Goal: Information Seeking & Learning: Compare options

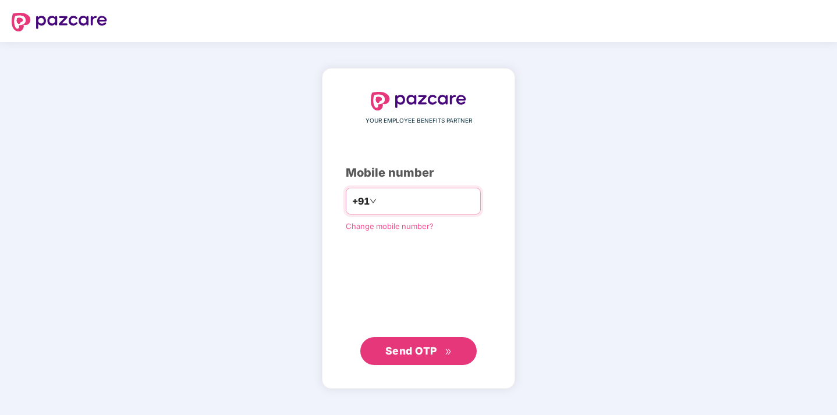
click at [436, 209] on input "number" at bounding box center [426, 201] width 95 height 19
type input "**********"
click at [416, 347] on span "Send OTP" at bounding box center [411, 351] width 52 height 12
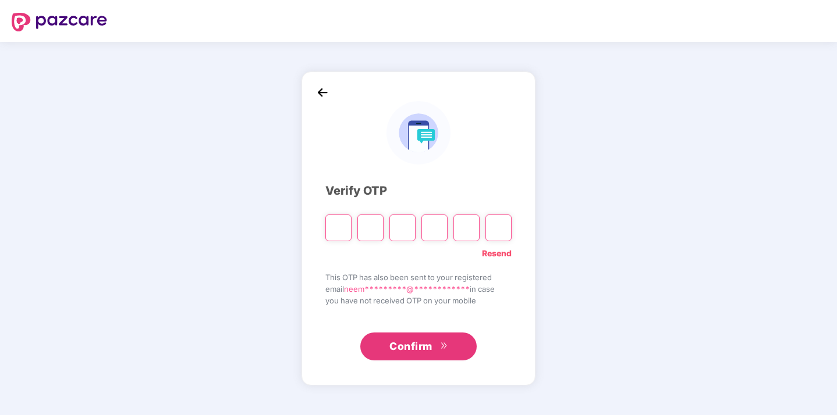
type input "*"
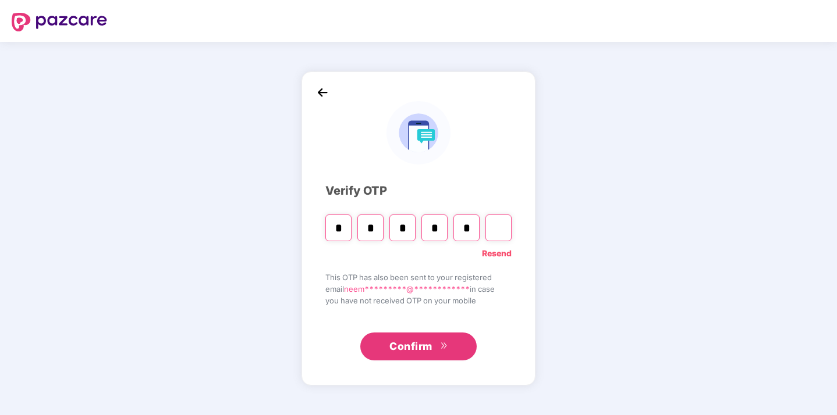
type input "*"
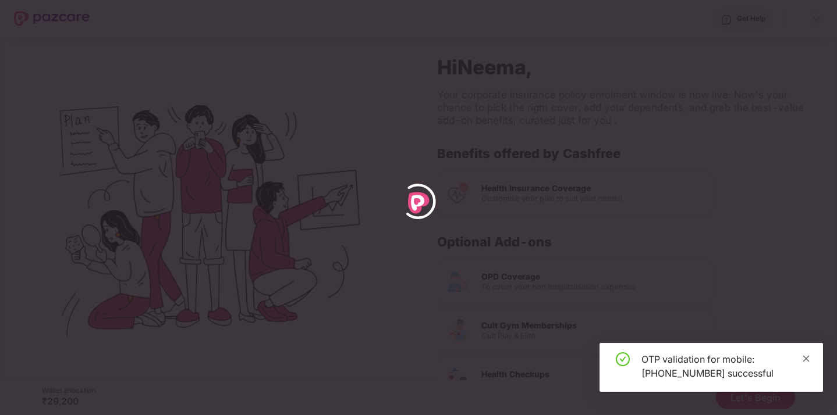
click at [808, 357] on icon "close" at bounding box center [806, 359] width 8 height 8
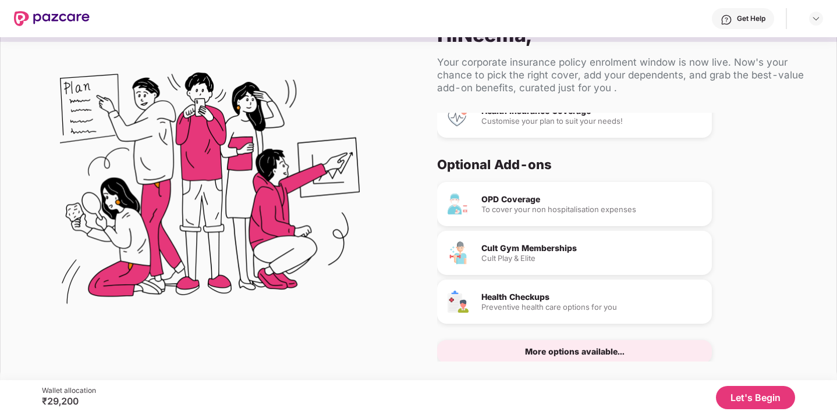
scroll to position [65, 0]
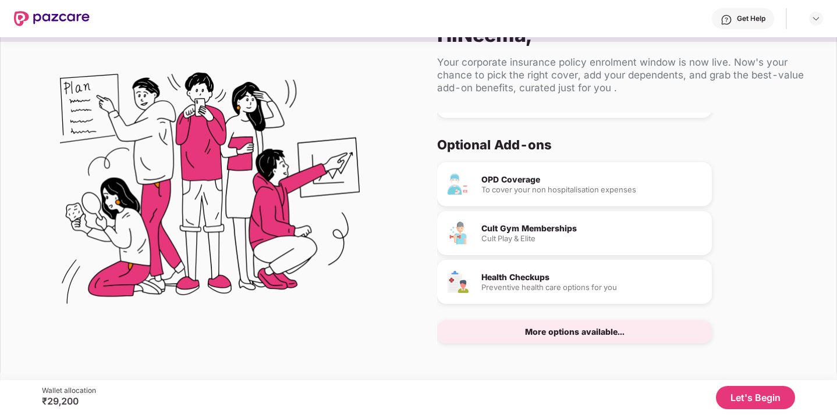
click at [759, 404] on button "Let's Begin" at bounding box center [755, 397] width 79 height 23
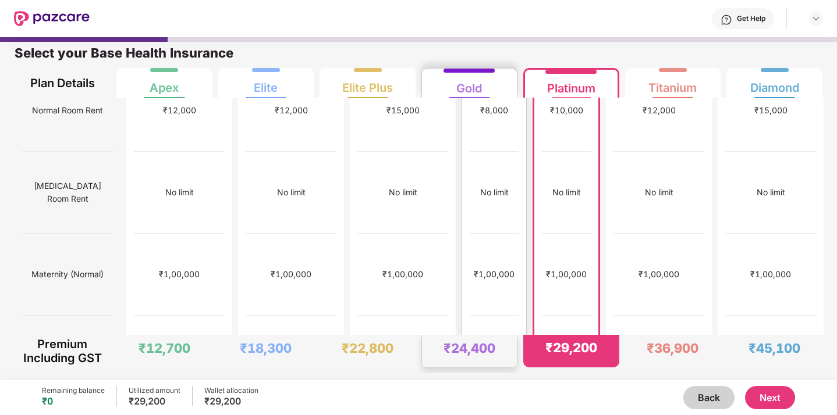
scroll to position [0, 0]
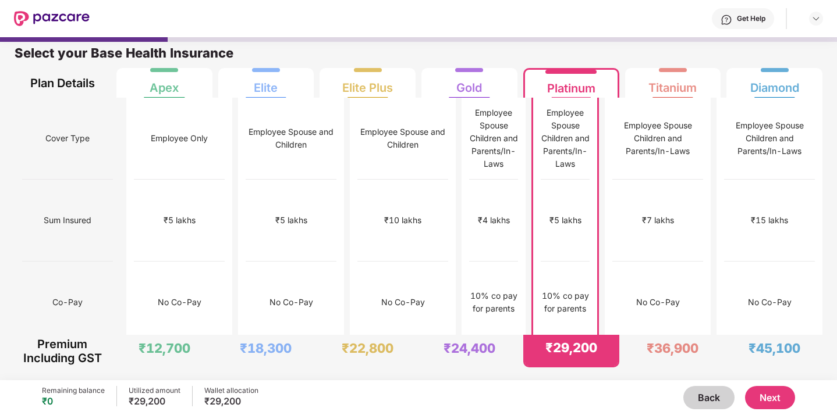
click at [569, 140] on div "Employee Spouse Children and Parents/In-Laws" at bounding box center [564, 138] width 49 height 64
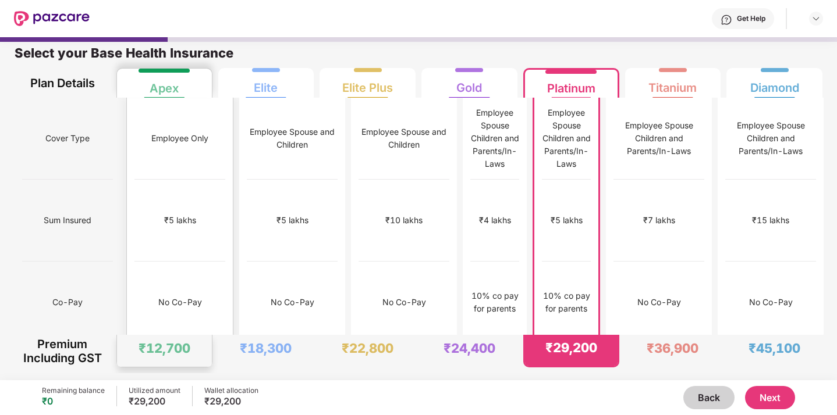
click at [189, 85] on div "Apex" at bounding box center [164, 83] width 80 height 29
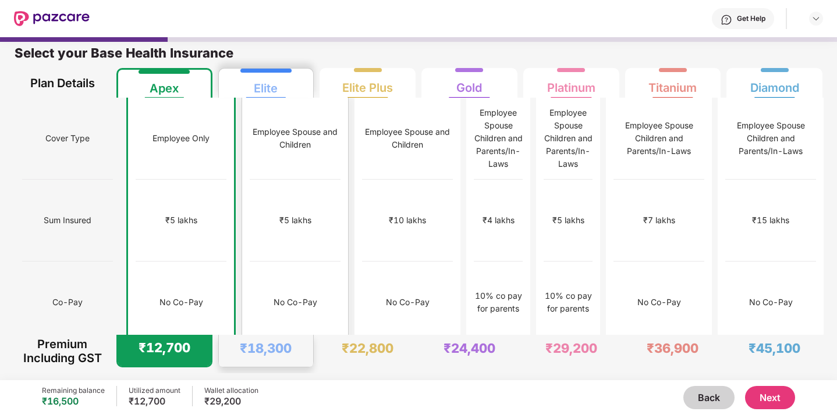
click at [302, 92] on div "Elite" at bounding box center [266, 83] width 80 height 29
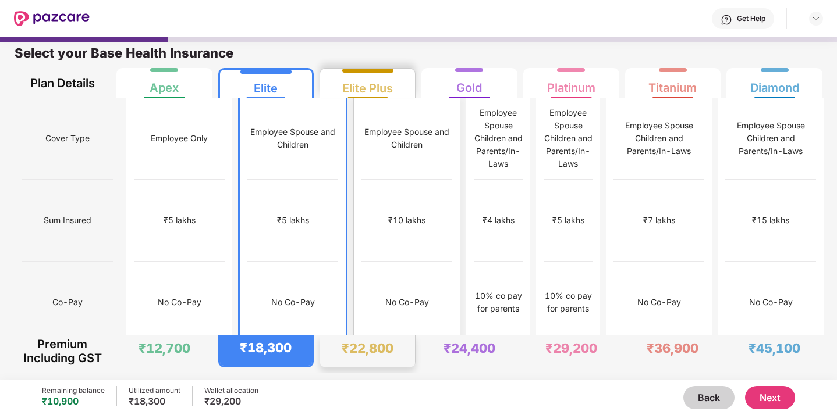
click at [403, 86] on div "Elite Plus" at bounding box center [368, 83] width 80 height 29
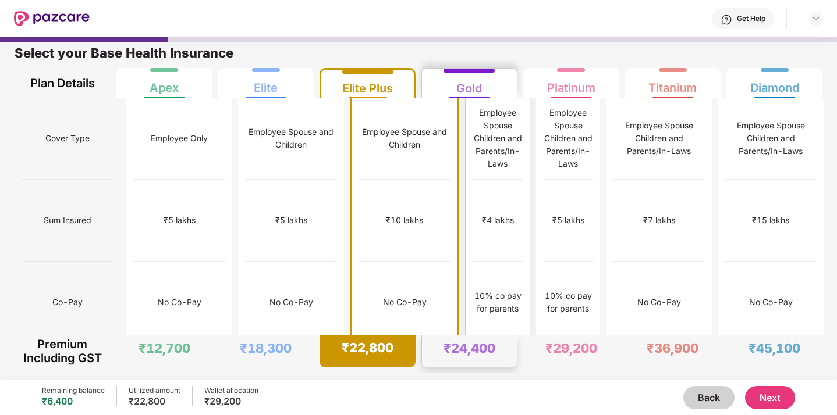
click at [507, 87] on div "Gold" at bounding box center [469, 83] width 80 height 29
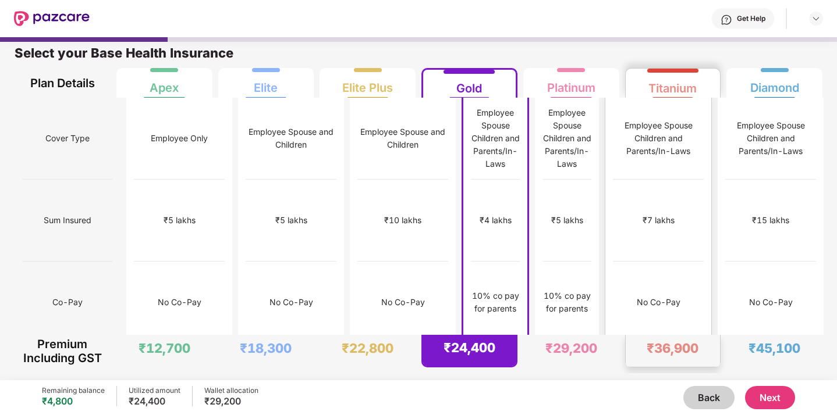
click at [698, 84] on div "Titanium" at bounding box center [673, 83] width 80 height 29
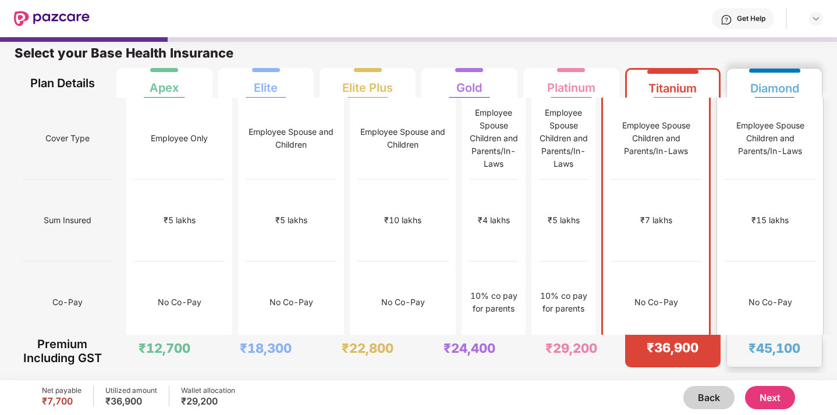
click at [809, 76] on div "Diamond" at bounding box center [774, 83] width 80 height 29
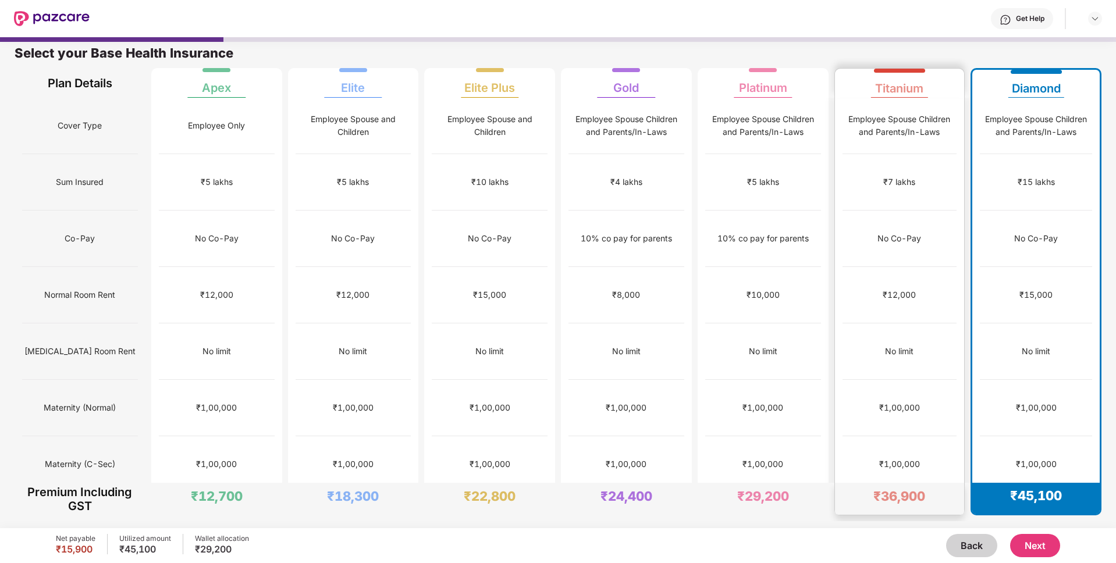
click at [836, 80] on div "Titanium" at bounding box center [899, 83] width 115 height 29
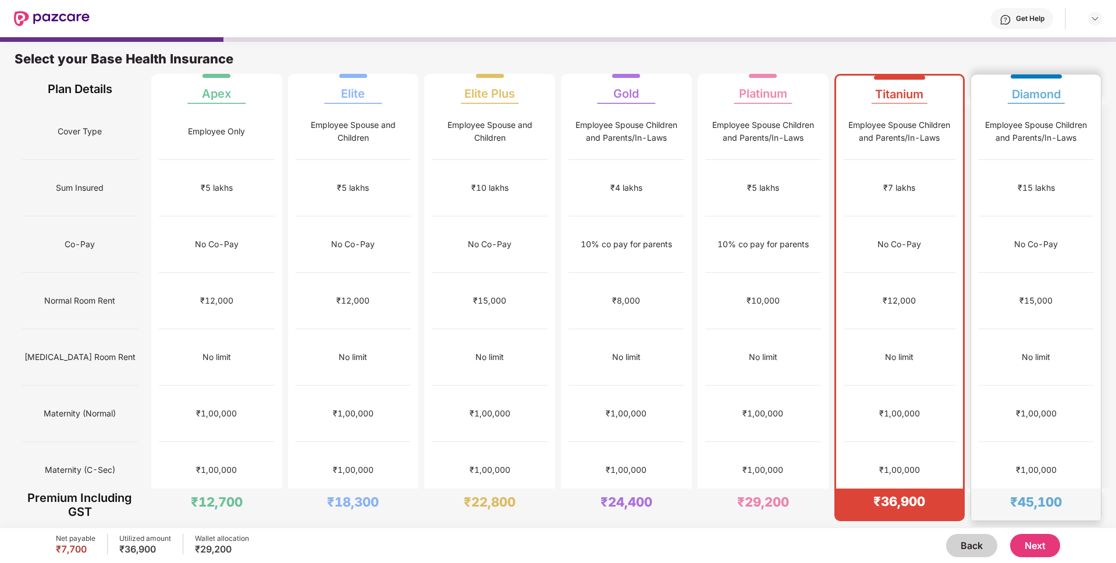
click at [836, 78] on div "Diamond" at bounding box center [1036, 89] width 49 height 23
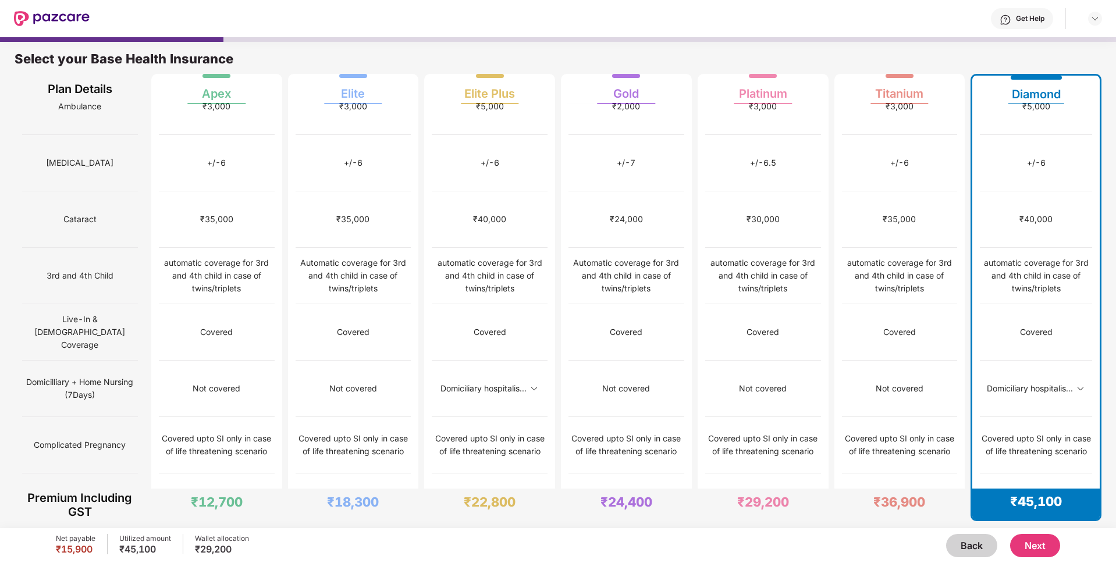
scroll to position [421, 0]
click at [836, 383] on img at bounding box center [1080, 387] width 9 height 9
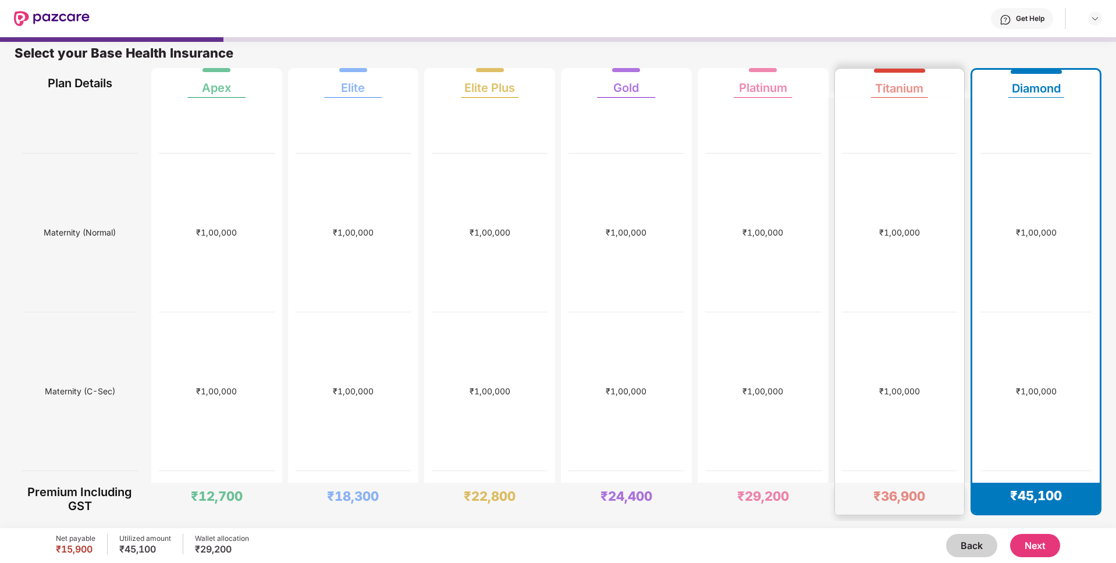
scroll to position [0, 0]
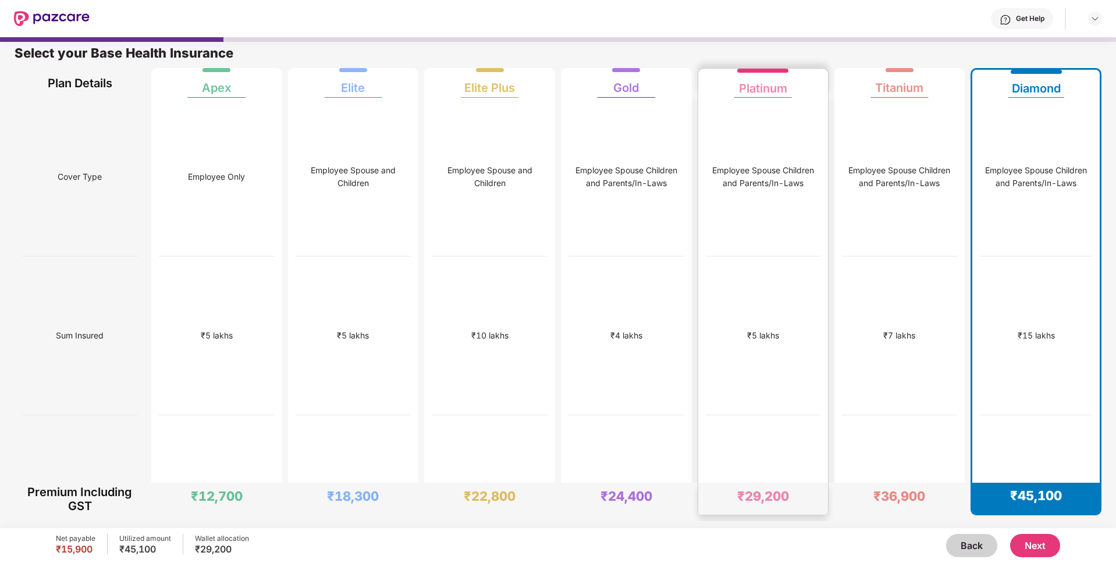
click at [792, 83] on div "Platinum" at bounding box center [763, 83] width 115 height 29
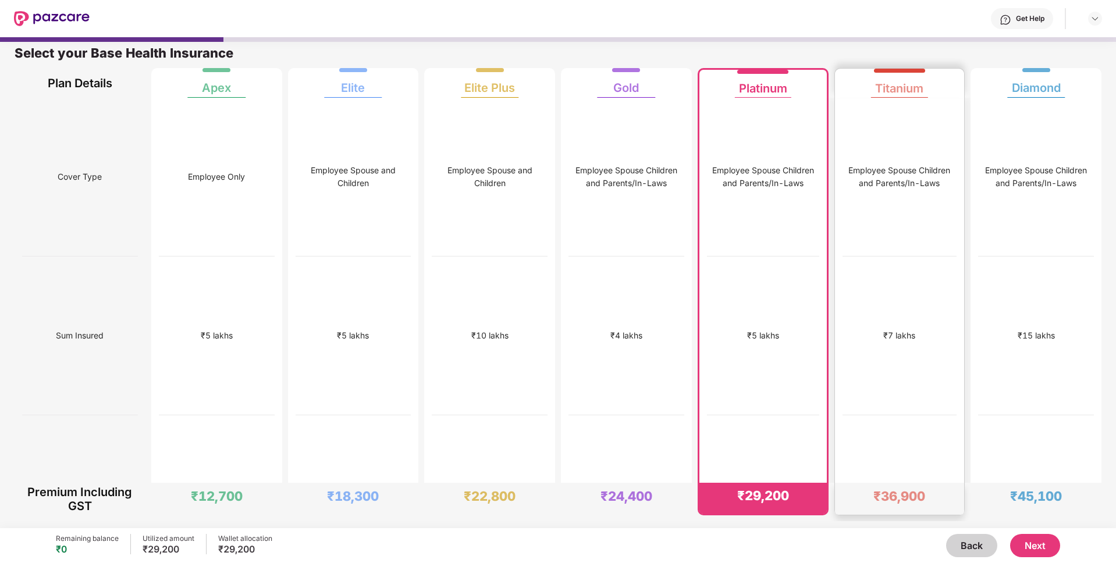
click at [836, 75] on div "Titanium" at bounding box center [899, 83] width 115 height 29
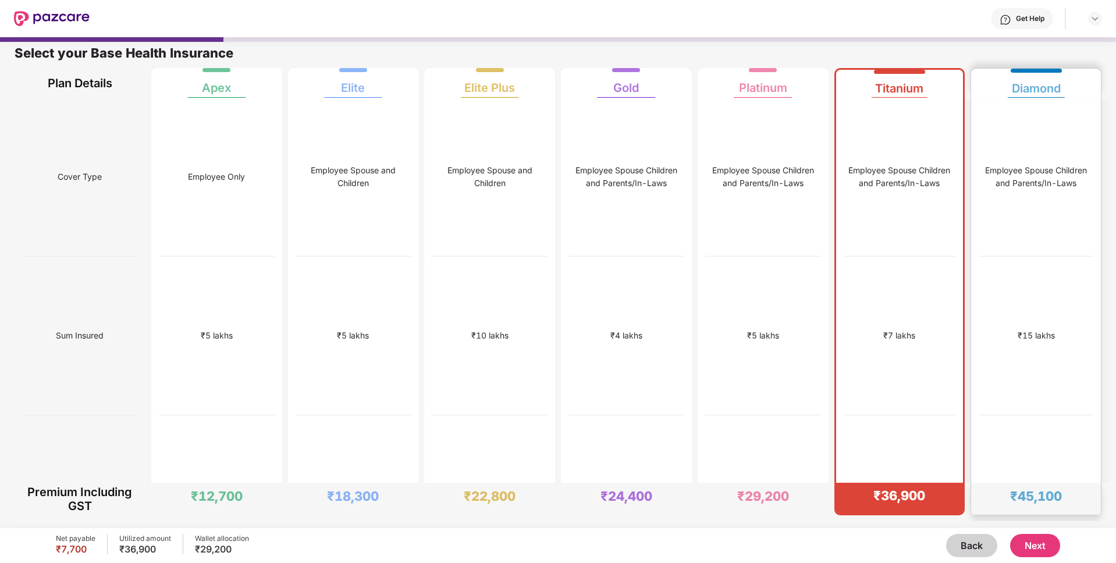
click at [836, 76] on div "Diamond" at bounding box center [1036, 83] width 115 height 29
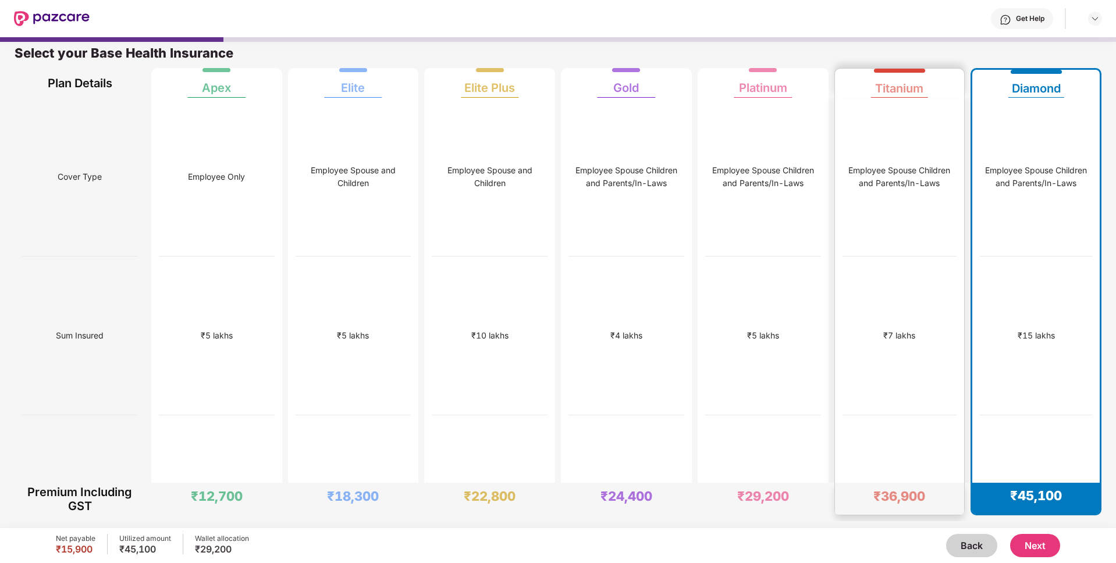
click at [836, 88] on div "Titanium" at bounding box center [899, 83] width 115 height 29
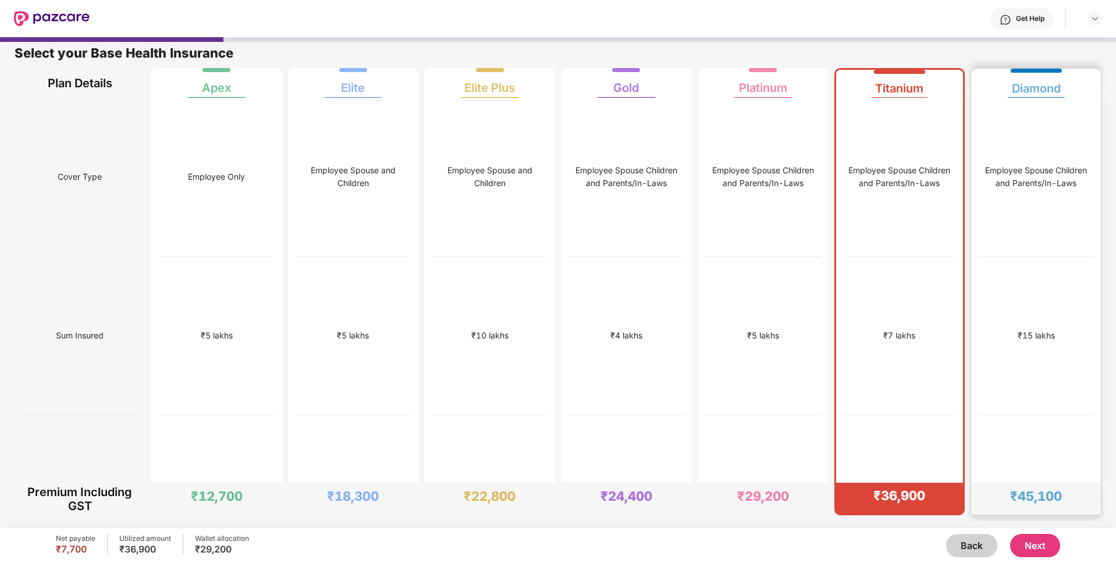
click at [836, 94] on div "Diamond" at bounding box center [1036, 83] width 115 height 29
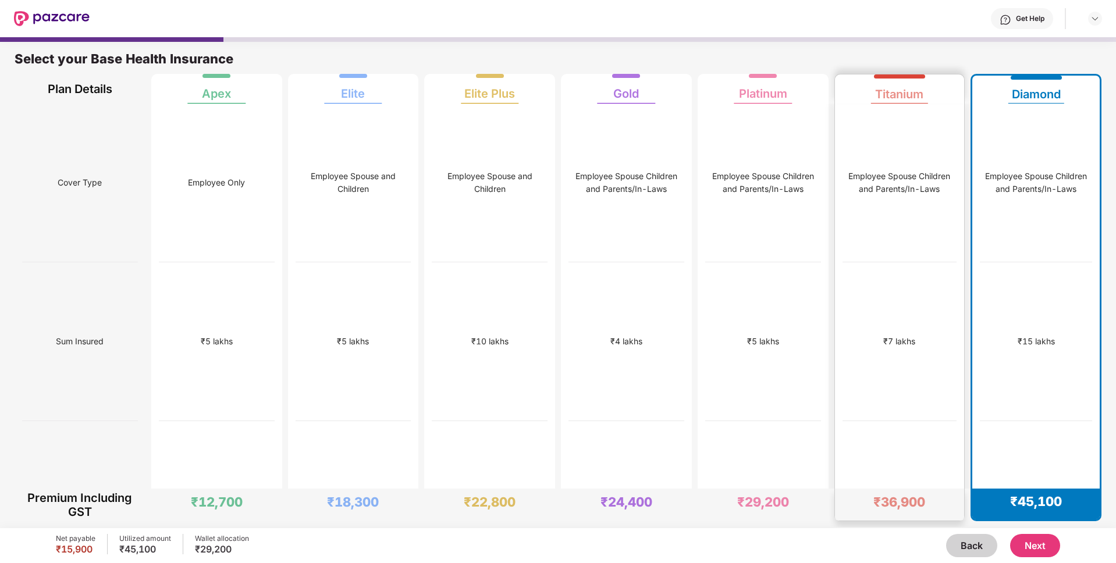
click at [836, 96] on div "Titanium" at bounding box center [899, 88] width 115 height 29
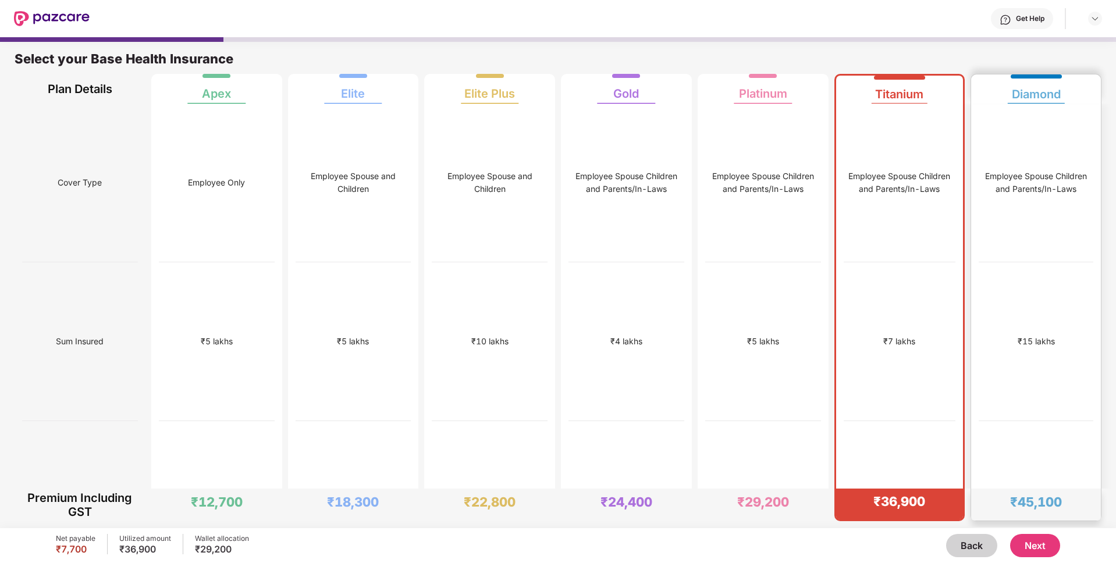
click at [836, 80] on div "Diamond" at bounding box center [1036, 88] width 115 height 29
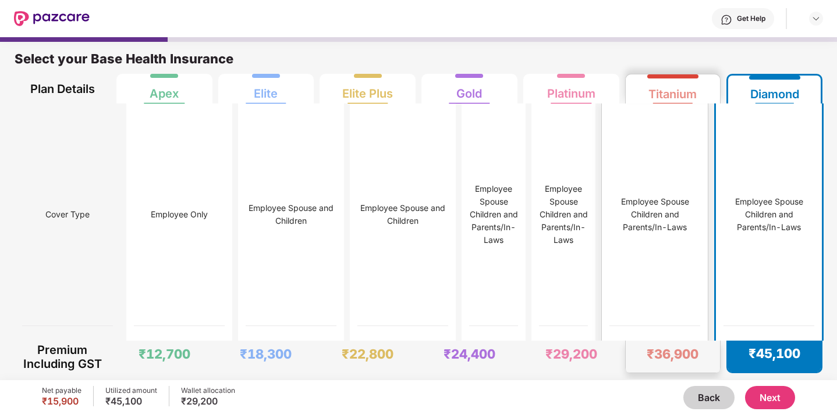
click at [696, 168] on div "Employee Spouse Children and Parents/In-Laws" at bounding box center [654, 215] width 91 height 223
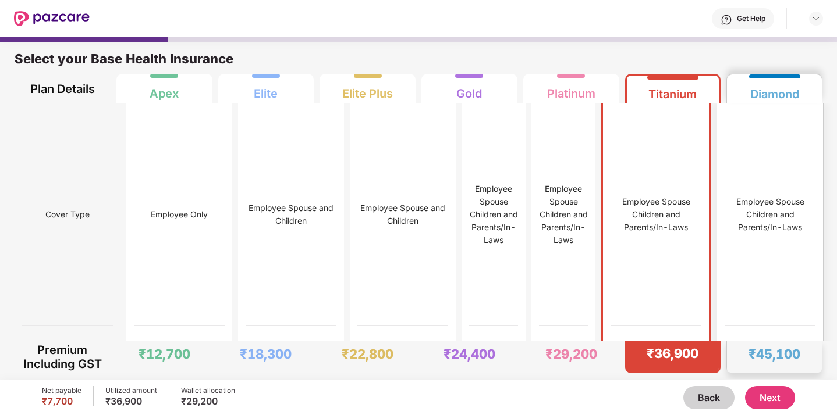
click at [760, 150] on div "Employee Spouse Children and Parents/In-Laws" at bounding box center [769, 215] width 91 height 223
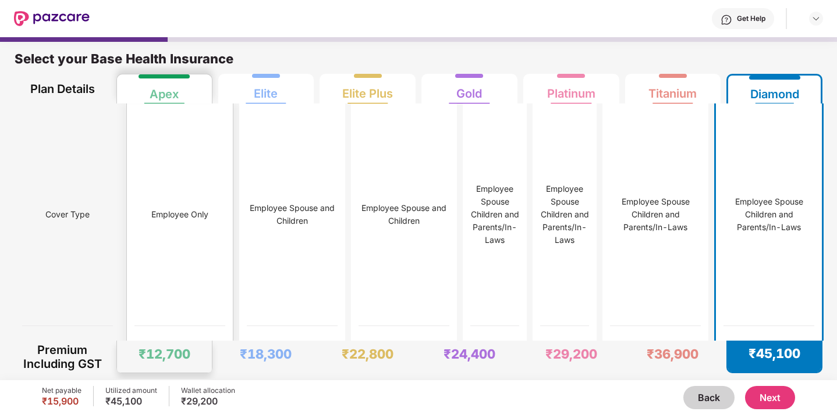
click at [134, 238] on div "Employee Only" at bounding box center [179, 215] width 91 height 223
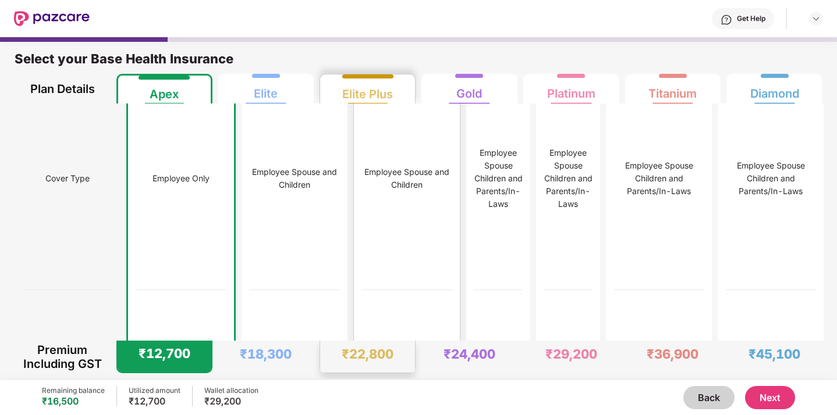
scroll to position [33, 0]
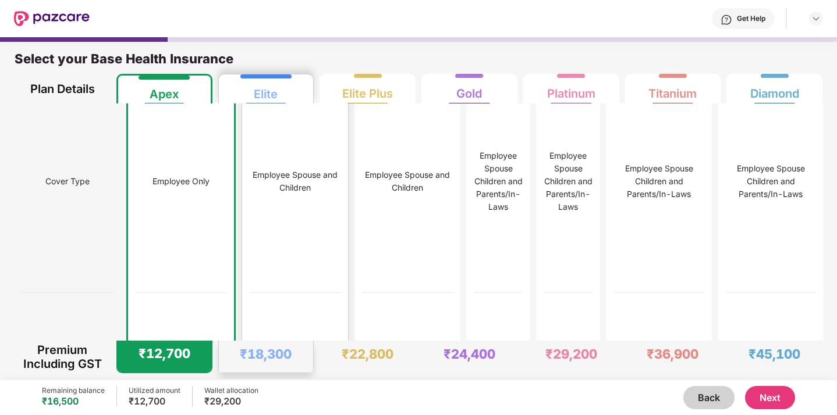
click at [269, 285] on div "Employee Spouse and Children" at bounding box center [295, 181] width 91 height 223
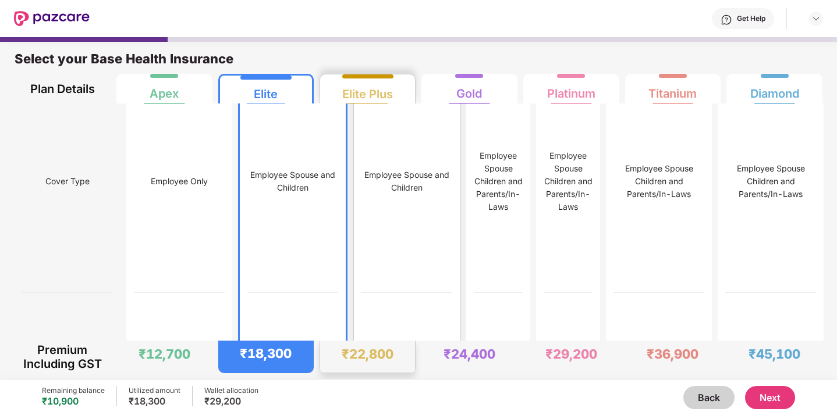
click at [387, 281] on div "Employee Spouse and Children" at bounding box center [406, 181] width 91 height 223
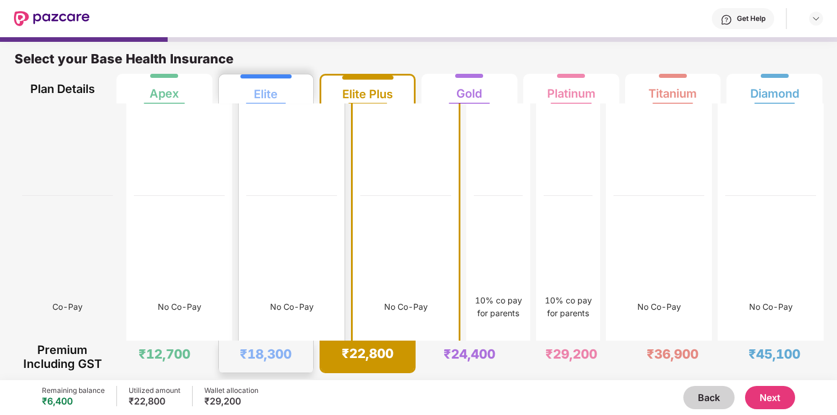
click at [287, 196] on div "₹5 lakhs" at bounding box center [291, 84] width 91 height 223
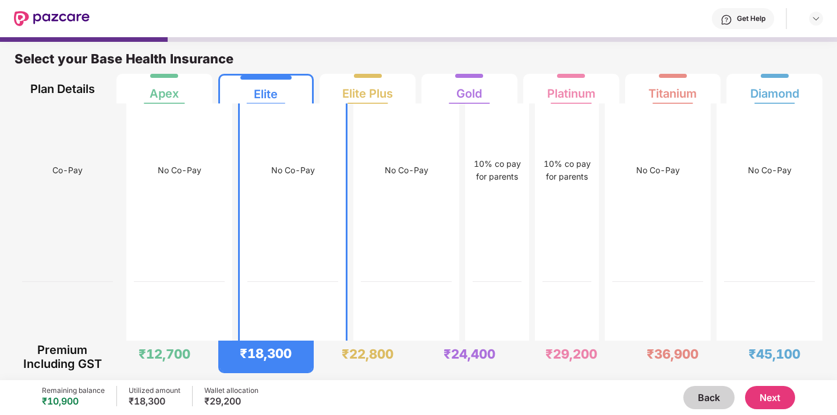
scroll to position [0, 0]
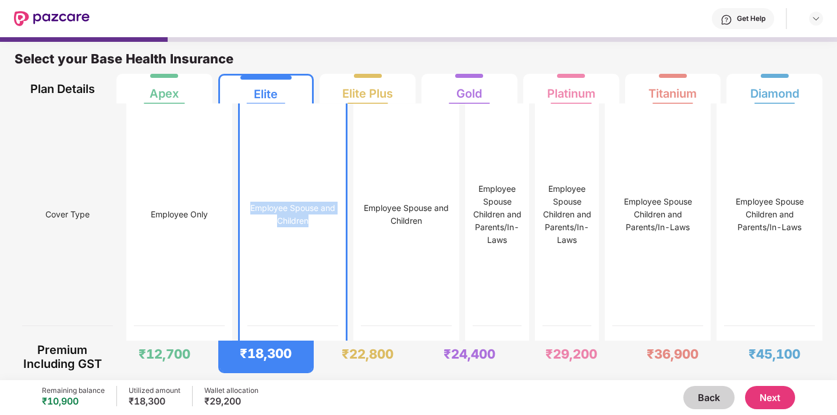
drag, startPoint x: 232, startPoint y: 212, endPoint x: 295, endPoint y: 227, distance: 64.5
click at [295, 226] on div "Employee Spouse and Children" at bounding box center [292, 215] width 91 height 26
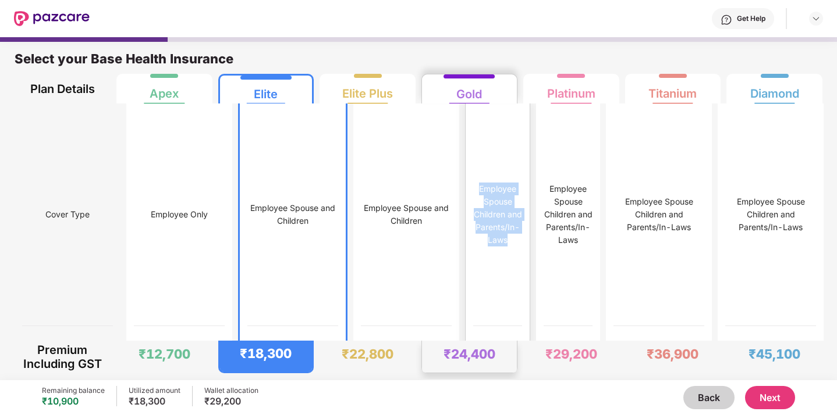
drag, startPoint x: 432, startPoint y: 206, endPoint x: 506, endPoint y: 239, distance: 80.5
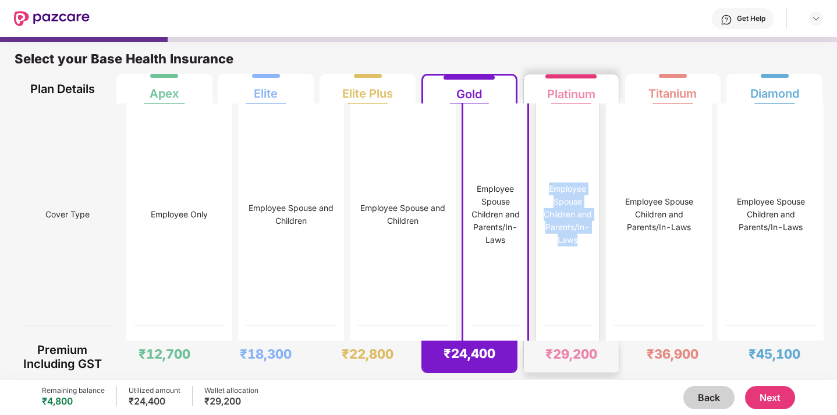
drag, startPoint x: 536, startPoint y: 209, endPoint x: 602, endPoint y: 239, distance: 72.1
click at [592, 239] on div "Employee Spouse Children and Parents/In-Laws" at bounding box center [567, 215] width 49 height 64
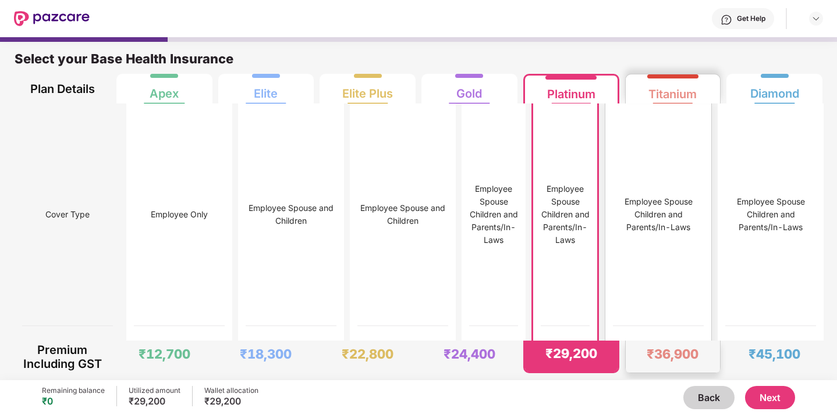
click at [692, 111] on div "Employee Spouse Children and Parents/In-Laws" at bounding box center [658, 215] width 91 height 223
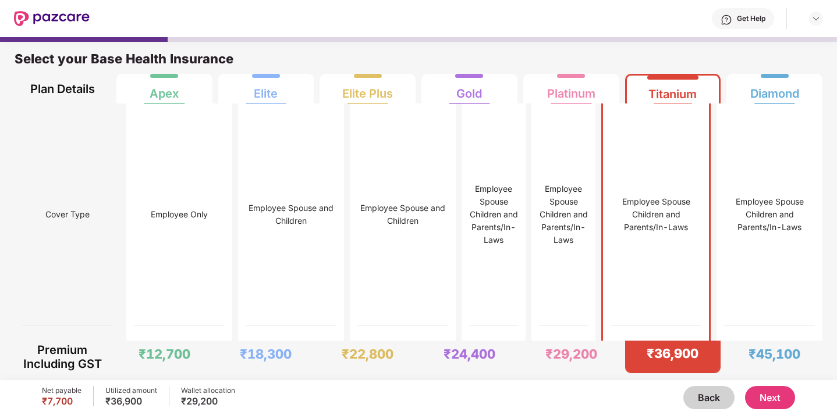
click at [622, 63] on div "Select your Base Health Insurance" at bounding box center [419, 62] width 808 height 23
click at [703, 393] on button "Back" at bounding box center [708, 397] width 51 height 23
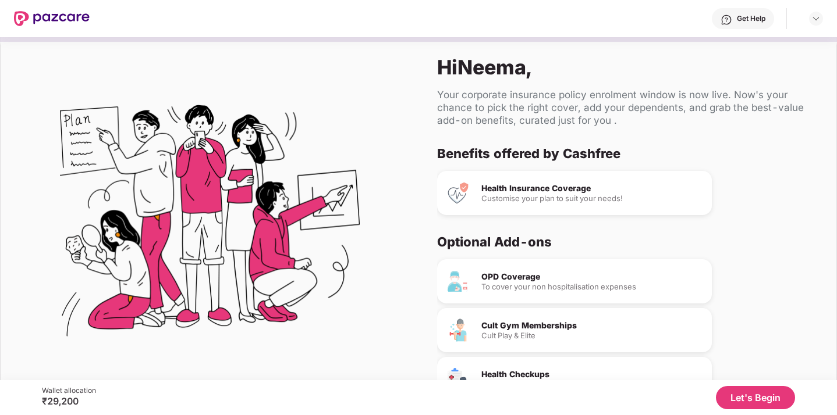
scroll to position [65, 0]
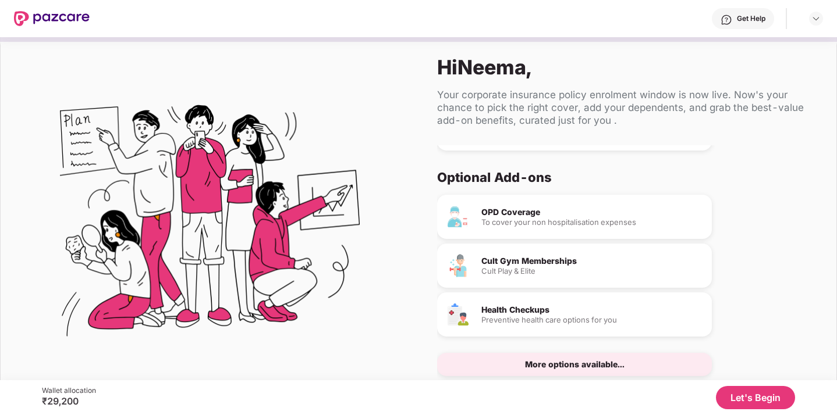
click at [565, 262] on div "Cult Gym Memberships" at bounding box center [591, 261] width 221 height 8
click at [495, 222] on div "To cover your non hospitalisation expenses" at bounding box center [591, 223] width 221 height 8
click at [563, 368] on div "More options available..." at bounding box center [574, 365] width 99 height 8
click at [564, 362] on div "More options available..." at bounding box center [574, 365] width 99 height 8
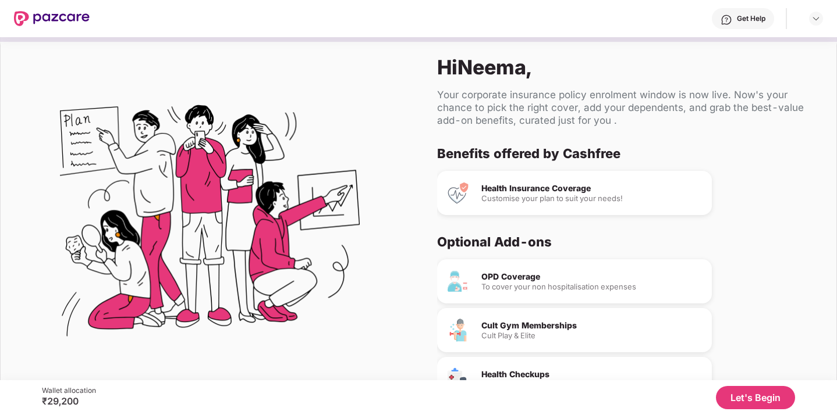
click at [742, 389] on button "Let's Begin" at bounding box center [755, 397] width 79 height 23
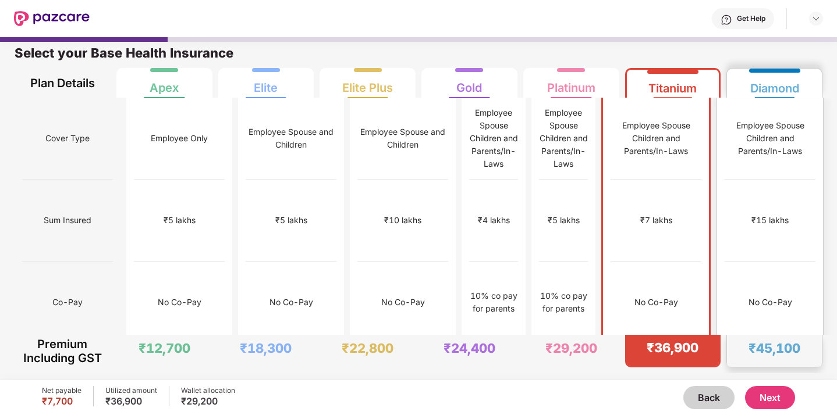
click at [757, 147] on div "Employee Spouse Children and Parents/In-Laws" at bounding box center [769, 139] width 91 height 82
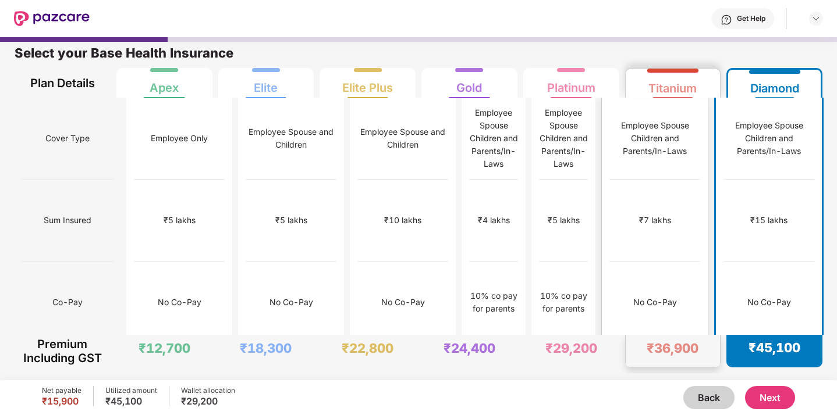
click at [657, 119] on div "Employee Spouse Children and Parents/In-Laws" at bounding box center [654, 138] width 91 height 38
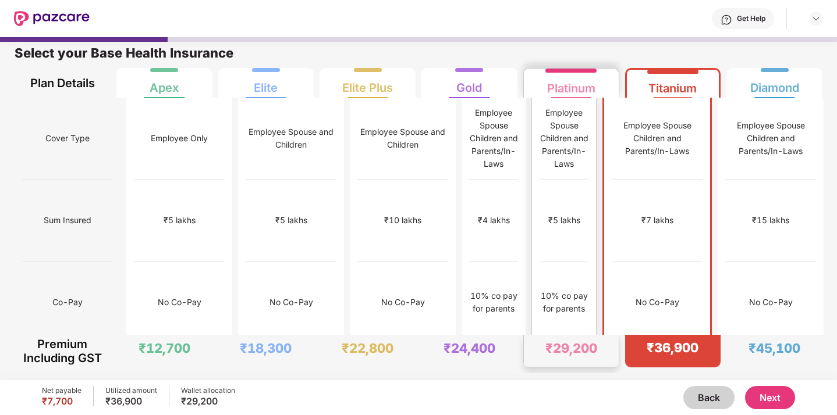
click at [575, 348] on div "₹29,200" at bounding box center [571, 348] width 52 height 16
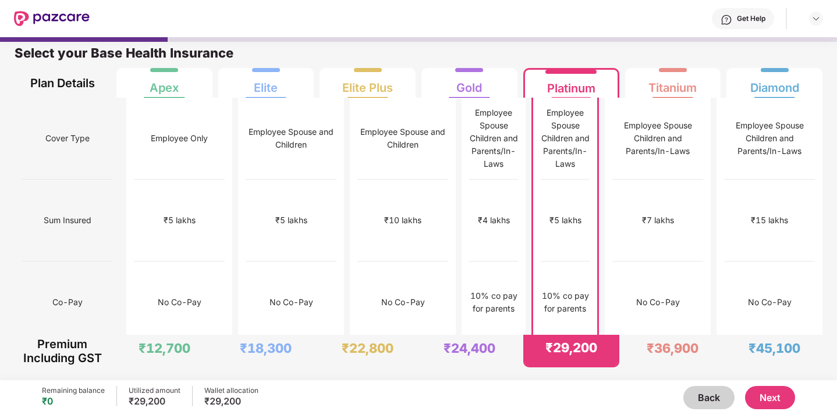
click at [764, 396] on button "Next" at bounding box center [770, 397] width 50 height 23
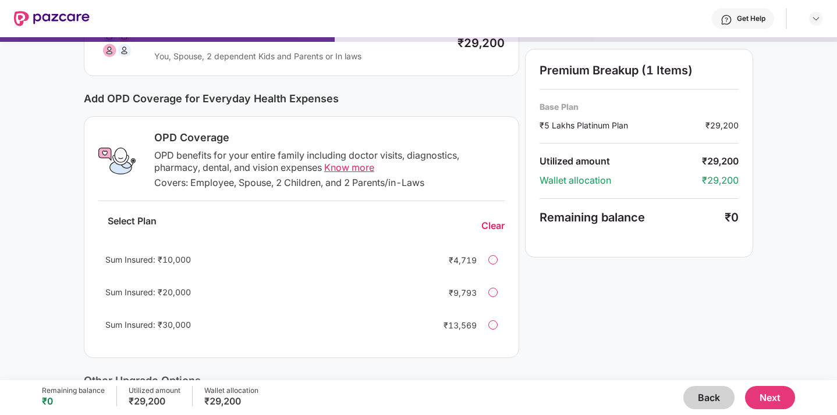
scroll to position [108, 0]
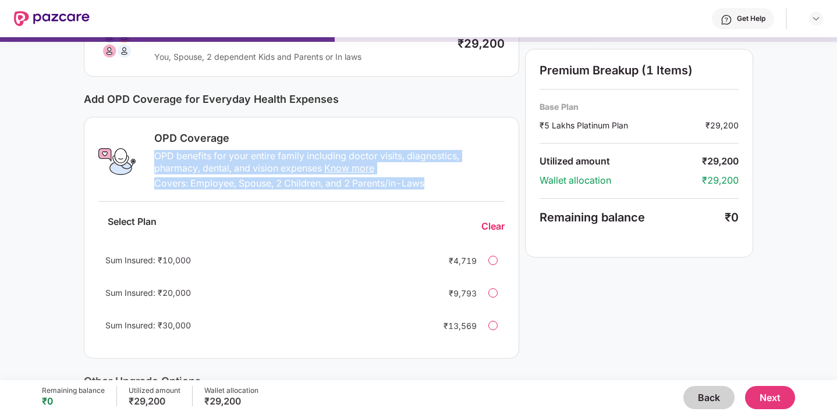
drag, startPoint x: 155, startPoint y: 157, endPoint x: 471, endPoint y: 187, distance: 317.3
click at [471, 187] on div "OPD Coverage OPD benefits for your entire family including doctor visits, diagn…" at bounding box center [325, 161] width 357 height 61
click at [215, 168] on div "OPD benefits for your entire family including doctor visits, diagnostics, pharm…" at bounding box center [329, 162] width 350 height 24
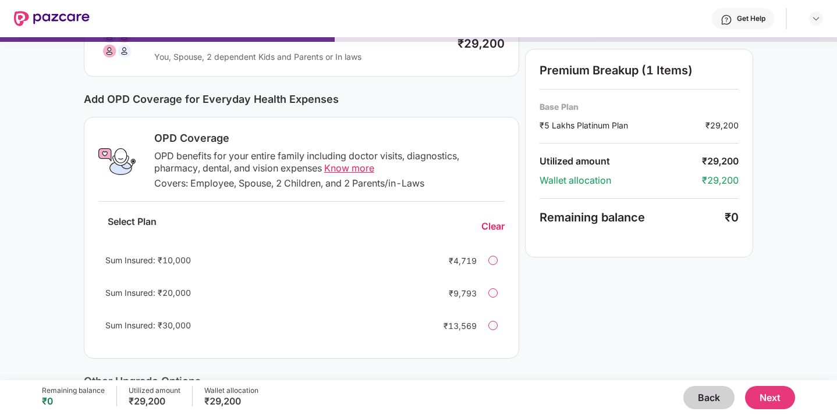
click at [490, 257] on div at bounding box center [492, 260] width 9 height 9
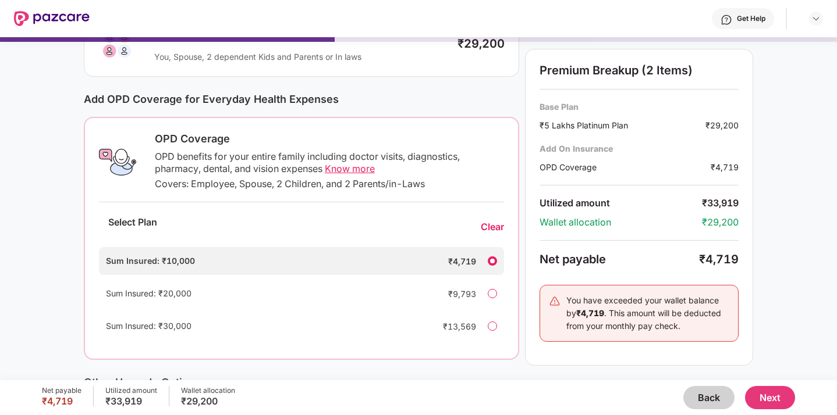
click at [492, 264] on div at bounding box center [492, 261] width 9 height 9
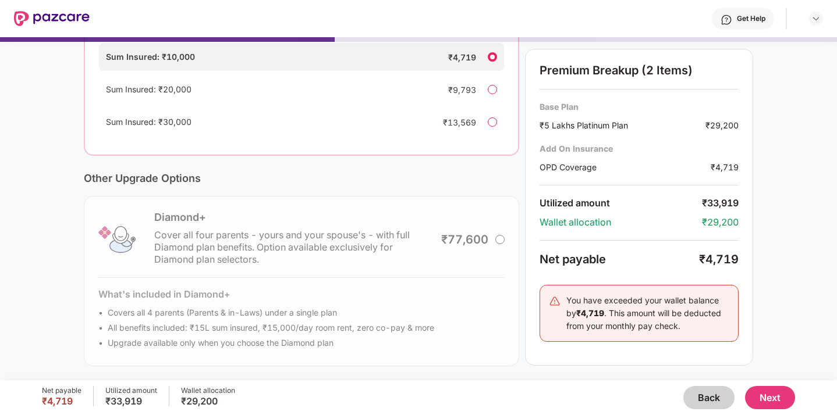
scroll to position [0, 0]
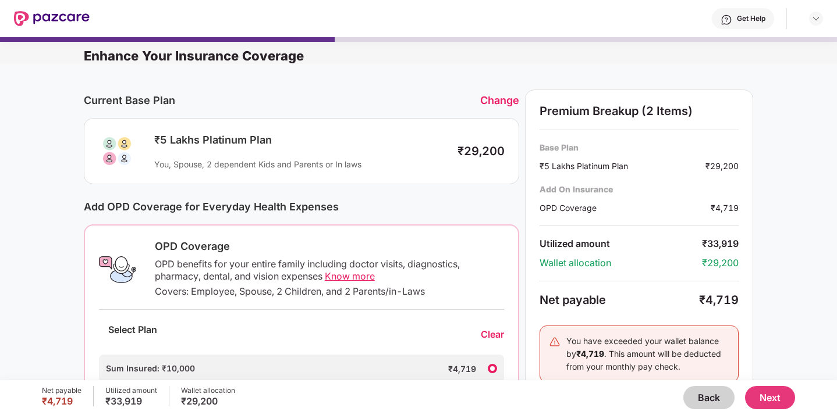
click at [701, 397] on button "Back" at bounding box center [708, 397] width 51 height 23
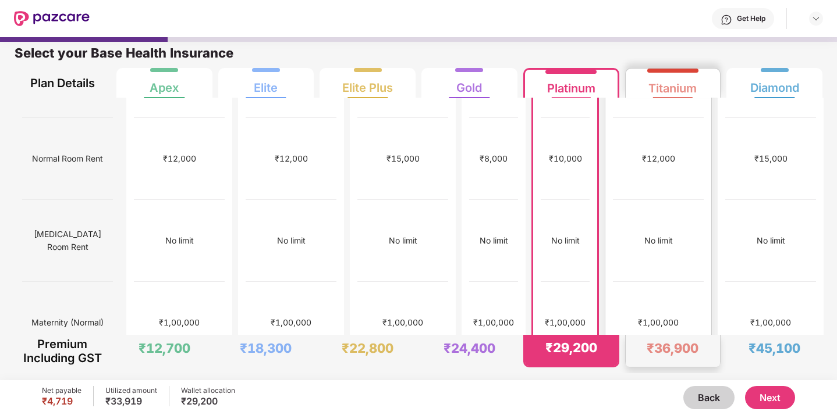
scroll to position [1, 0]
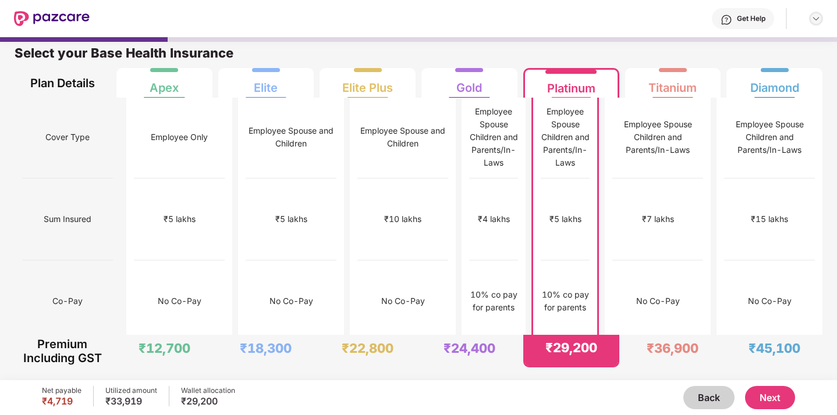
click at [815, 14] on img at bounding box center [815, 18] width 9 height 9
click at [737, 54] on div "Logout" at bounding box center [760, 46] width 151 height 23
